Goal: Entertainment & Leisure: Consume media (video, audio)

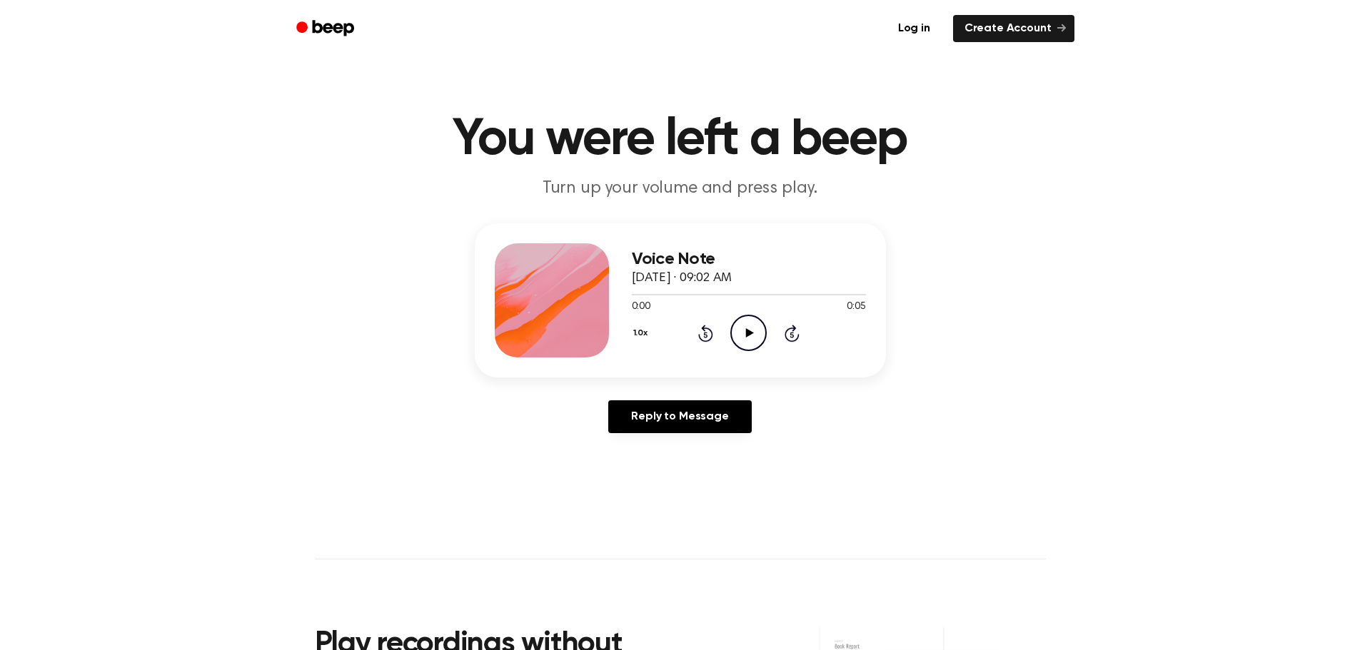
click at [749, 332] on icon at bounding box center [750, 332] width 8 height 9
click at [747, 334] on icon at bounding box center [750, 332] width 8 height 9
click at [741, 335] on icon "Play Audio" at bounding box center [748, 333] width 36 height 36
click at [760, 334] on icon "Play Audio" at bounding box center [748, 333] width 36 height 36
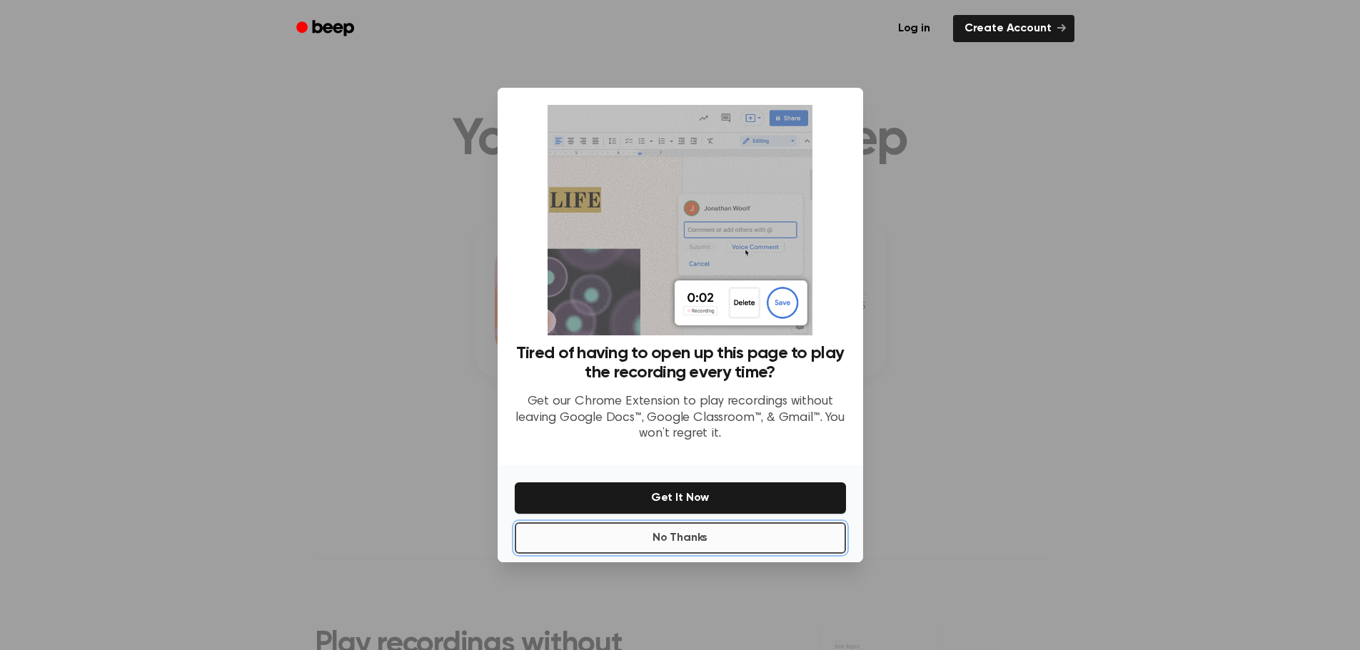
click at [728, 539] on button "No Thanks" at bounding box center [680, 537] width 331 height 31
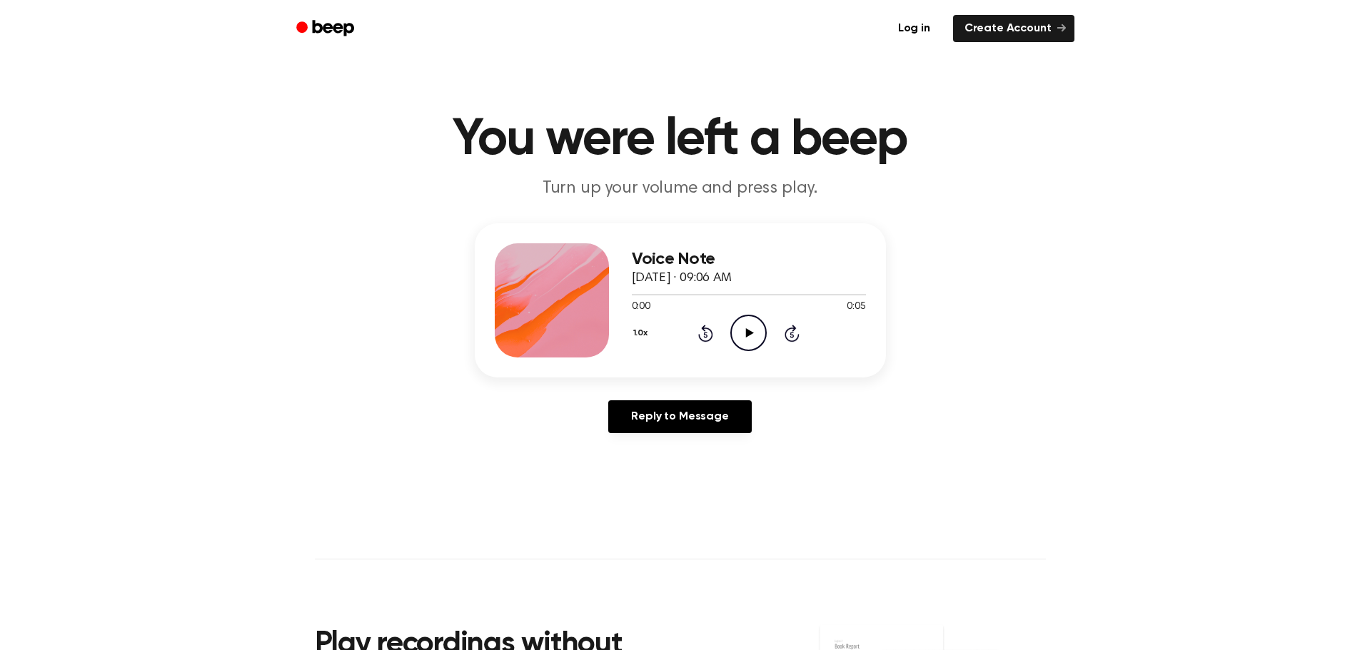
click at [748, 337] on icon "Play Audio" at bounding box center [748, 333] width 36 height 36
click at [751, 331] on icon "Play Audio" at bounding box center [748, 333] width 36 height 36
